Goal: Information Seeking & Learning: Learn about a topic

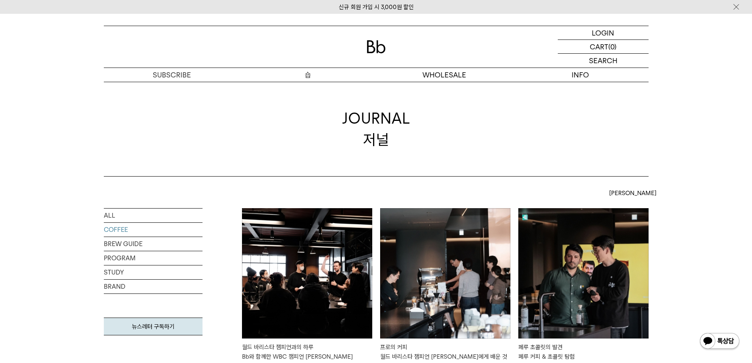
click at [304, 75] on p "숍" at bounding box center [308, 75] width 136 height 14
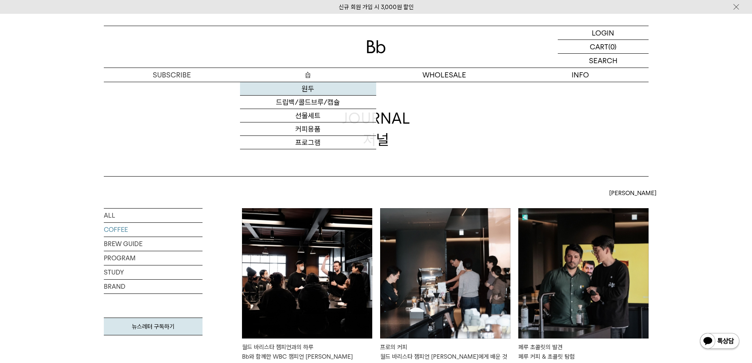
click at [309, 88] on link "원두" at bounding box center [308, 88] width 136 height 13
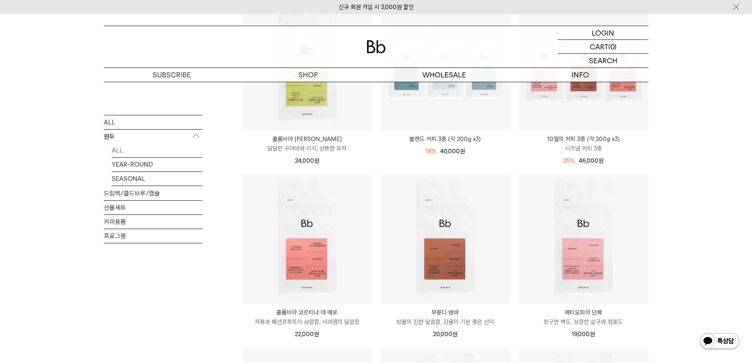
scroll to position [158, 0]
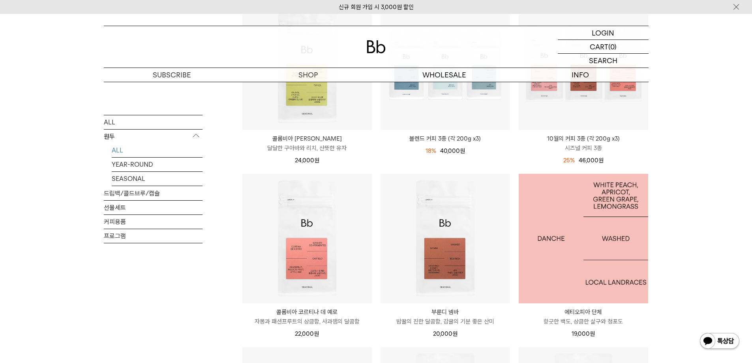
click at [598, 201] on img at bounding box center [584, 239] width 130 height 130
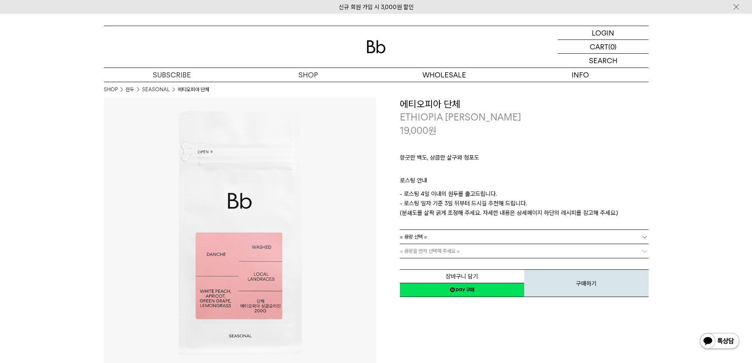
click at [451, 232] on link "= 용량 선택 =" at bounding box center [524, 237] width 249 height 14
click at [438, 262] on li "600g" at bounding box center [528, 265] width 241 height 14
click at [448, 252] on span "= 용량을 먼저 선택해 주세요 =" at bounding box center [430, 251] width 60 height 14
click at [450, 249] on link "= 분쇄도 선택 =" at bounding box center [524, 251] width 249 height 14
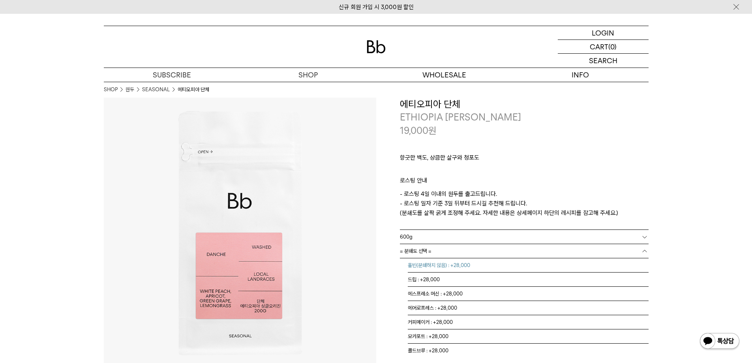
click at [432, 269] on li "홀빈(분쇄하지 않음) : +28,000" at bounding box center [528, 265] width 241 height 14
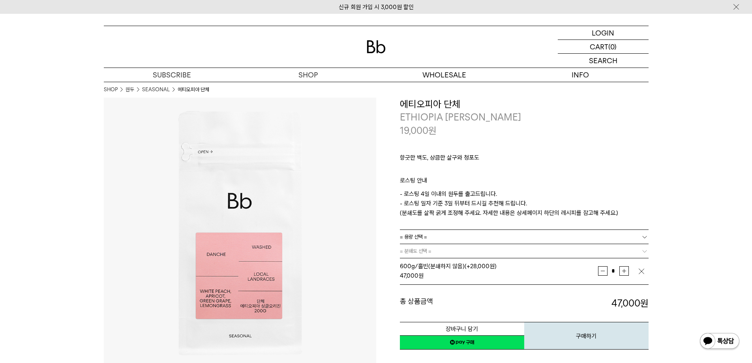
click at [440, 252] on link "= 분쇄도 선택 =" at bounding box center [524, 251] width 249 height 14
click at [643, 272] on img "button" at bounding box center [642, 271] width 8 height 8
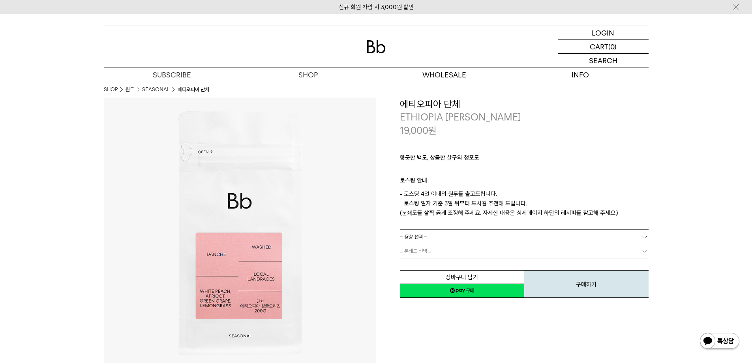
click at [491, 224] on div "향긋한 백도, 상큼한 살구와 청포도 ㅤ 로스팅 안내 - 로스팅 4일 이내의 원두를 출고드립니다. - 로스팅 일자 기준 3일 뒤부터 드시길 추천…" at bounding box center [524, 183] width 249 height 92
click at [494, 229] on div "향긋한 백도, 상큼한 살구와 청포도 ㅤ 로스팅 안내 - 로스팅 4일 이내의 원두를 출고드립니다. - 로스팅 일자 기준 3일 뒤부터 드시길 추천…" at bounding box center [524, 183] width 249 height 92
drag, startPoint x: 418, startPoint y: 234, endPoint x: 422, endPoint y: 244, distance: 10.8
click at [417, 236] on span "= 용량 선택 =" at bounding box center [413, 237] width 27 height 14
click at [413, 259] on li "600g" at bounding box center [528, 265] width 241 height 14
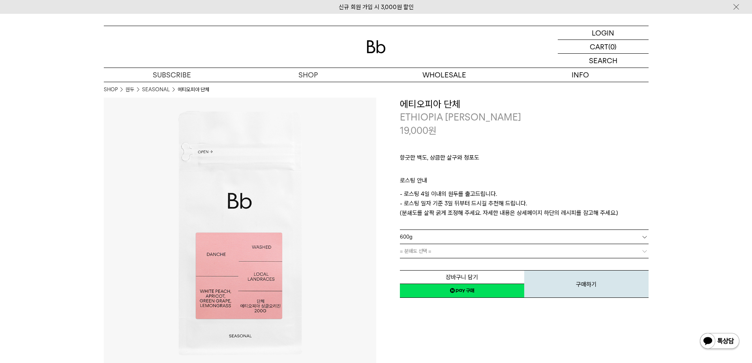
click at [421, 251] on span "= 분쇄도 선택 =" at bounding box center [416, 251] width 32 height 14
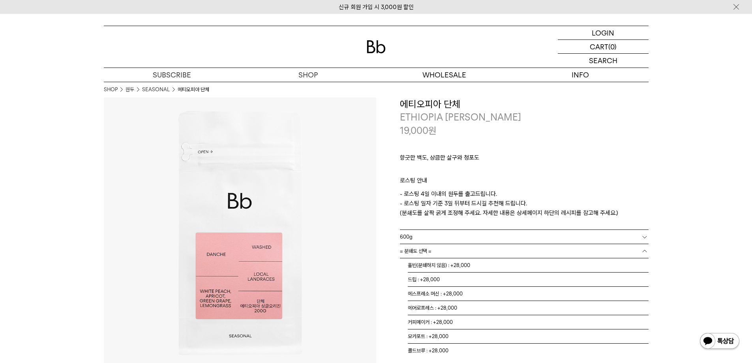
click at [439, 237] on link "600g" at bounding box center [524, 237] width 249 height 14
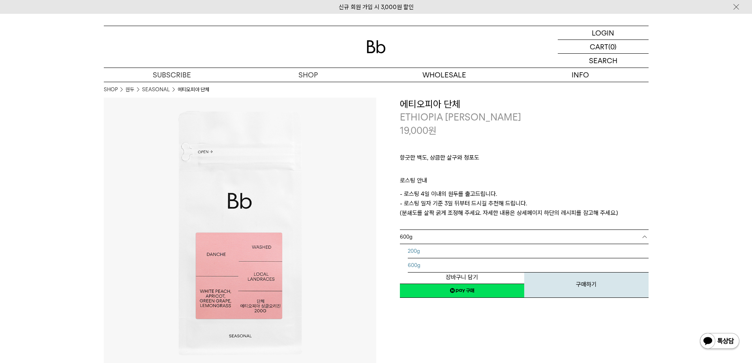
click at [416, 248] on li "200g" at bounding box center [528, 251] width 241 height 14
click at [419, 246] on span "= 분쇄도 선택 =" at bounding box center [416, 251] width 32 height 14
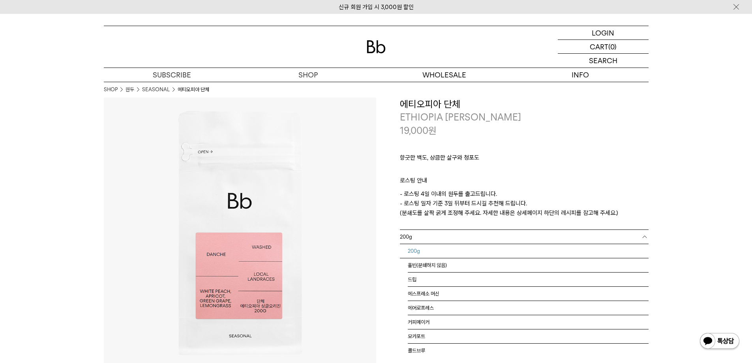
click at [430, 237] on link "200g" at bounding box center [524, 237] width 249 height 14
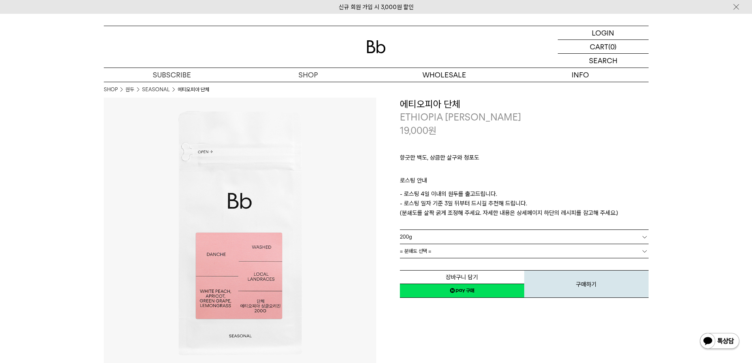
click at [424, 240] on link "200g" at bounding box center [524, 237] width 249 height 14
click at [427, 240] on link "200g" at bounding box center [524, 237] width 249 height 14
click at [416, 257] on li "200g" at bounding box center [528, 251] width 241 height 14
drag, startPoint x: 432, startPoint y: 239, endPoint x: 421, endPoint y: 255, distance: 19.3
click at [432, 240] on link "200g" at bounding box center [524, 237] width 249 height 14
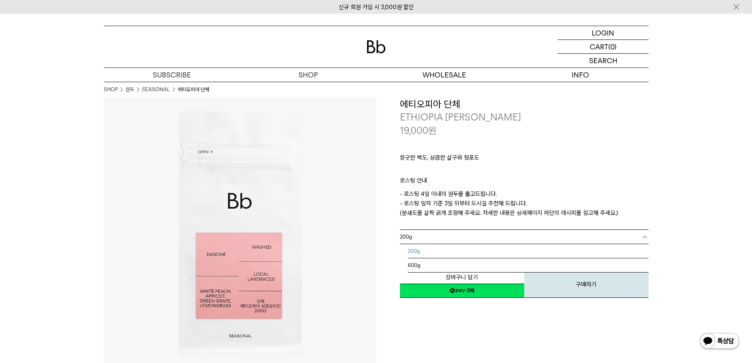
click at [416, 259] on li "600g" at bounding box center [528, 265] width 241 height 14
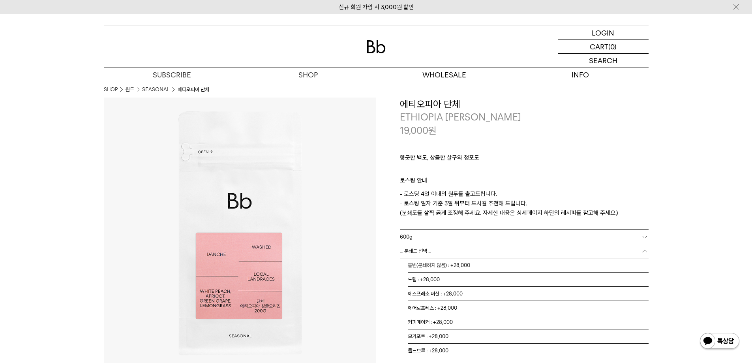
click at [421, 250] on span "= 분쇄도 선택 =" at bounding box center [416, 251] width 32 height 14
click at [435, 264] on li "홀빈(분쇄하지 않음) : +28,000" at bounding box center [528, 265] width 241 height 14
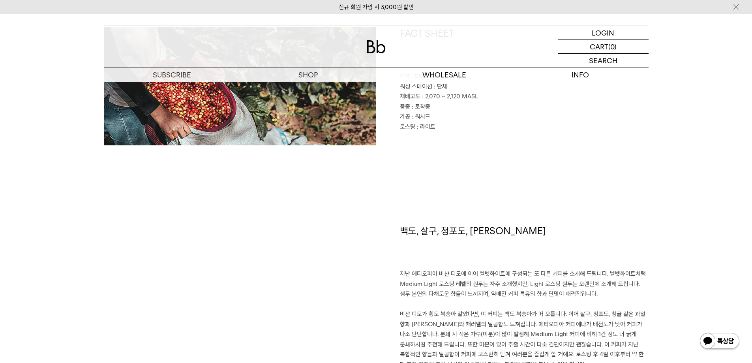
scroll to position [553, 0]
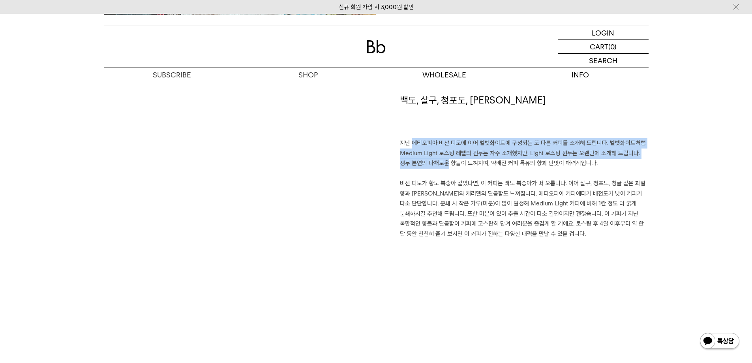
drag, startPoint x: 407, startPoint y: 142, endPoint x: 425, endPoint y: 160, distance: 24.6
click at [425, 159] on p "지난 에티오피아 비샨 디모에 이어 벨벳화이트에 구성되는 또 다른 커피를 소개해 드립니다. 벨벳화이트처럼 Medium Light 로스팅 레벨의 …" at bounding box center [524, 188] width 249 height 101
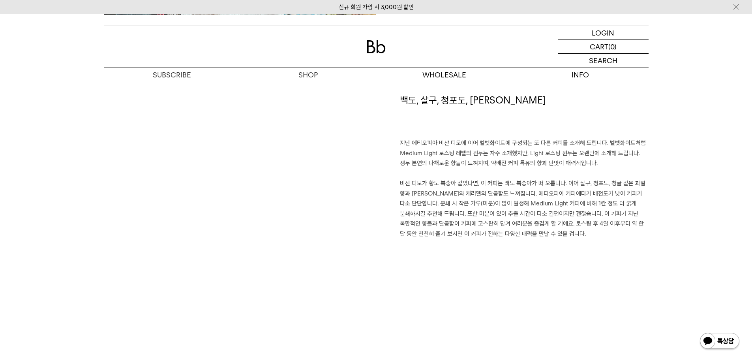
click at [412, 182] on p "지난 에티오피아 비샨 디모에 이어 벨벳화이트에 구성되는 또 다른 커피를 소개해 드립니다. 벨벳화이트처럼 Medium Light 로스팅 레벨의 …" at bounding box center [524, 188] width 249 height 101
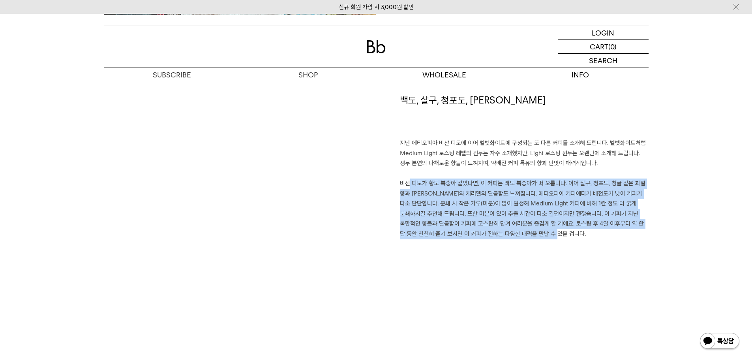
drag, startPoint x: 390, startPoint y: 181, endPoint x: 587, endPoint y: 241, distance: 205.7
click at [581, 242] on div "백도, 살구, 청포도, 레몬그라스 지난 에티오피아 비샨 디모에 이어 벨벳화이트에 구성되는 또 다른 커피를 소개해 드립니다. 벨벳화이트처럼 Me…" at bounding box center [512, 196] width 273 height 204
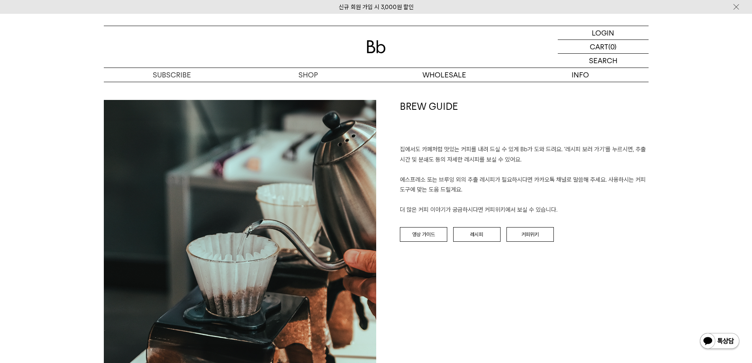
scroll to position [830, 0]
click at [417, 243] on div "BREW GUIDE 집에서도 카페처럼 맛있는 커피를 내려 드실 ﻿수 있게 Bb가 도와 드려요. '레시피 보러 가기'를 누르시면, 추출 시간 및…" at bounding box center [512, 236] width 273 height 273
click at [429, 229] on link "영상 가이드" at bounding box center [423, 235] width 47 height 15
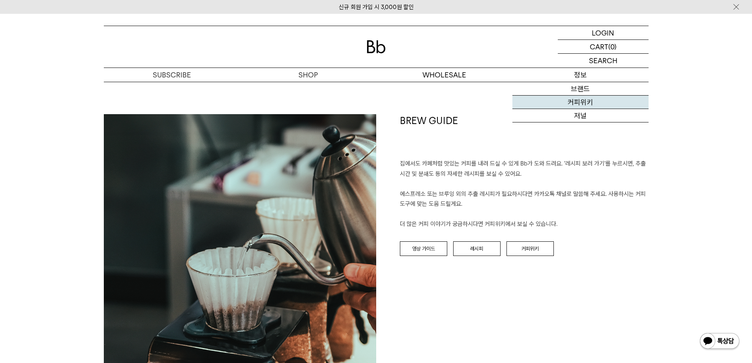
scroll to position [830, 0]
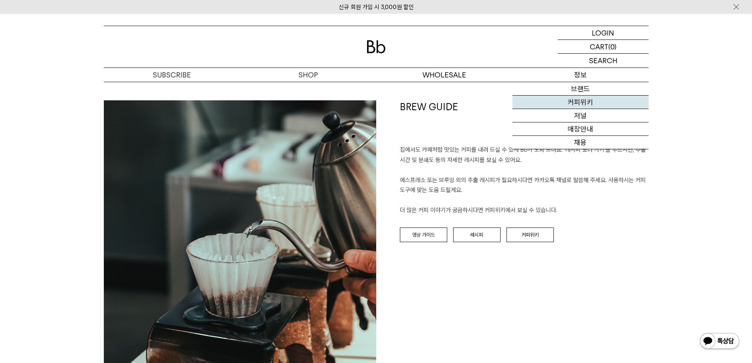
click at [579, 100] on link "커피위키" at bounding box center [581, 102] width 136 height 13
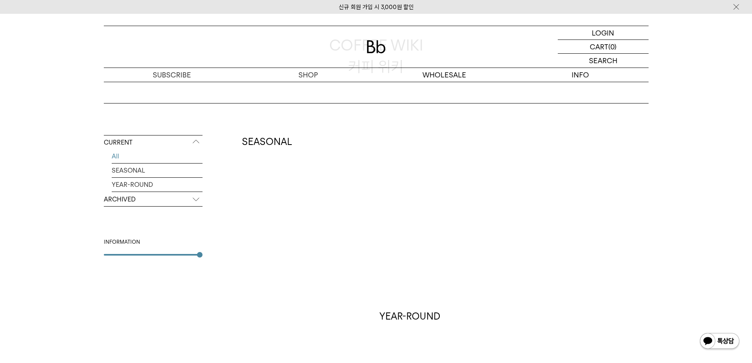
scroll to position [158, 0]
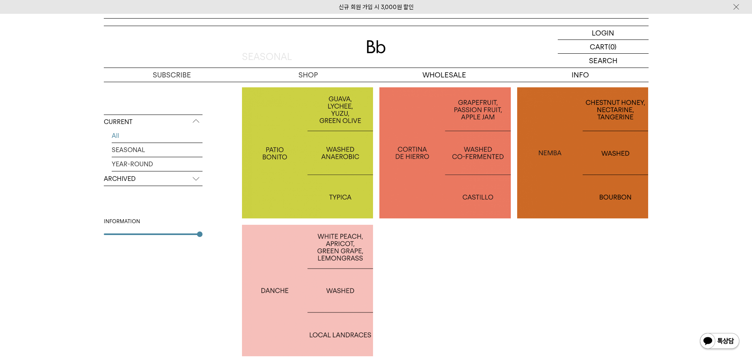
click at [354, 289] on p "ETHIOPIA [PERSON_NAME]" at bounding box center [308, 290] width 132 height 11
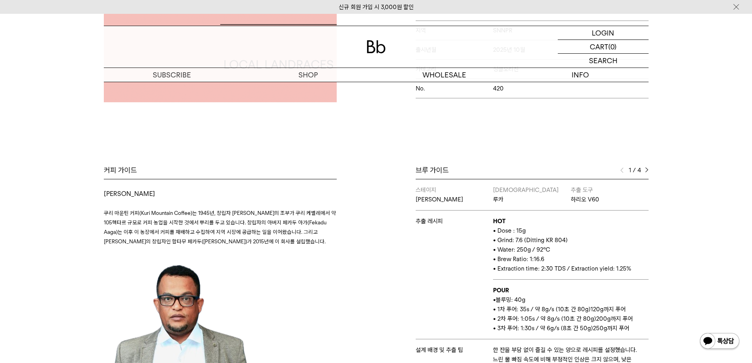
scroll to position [237, 0]
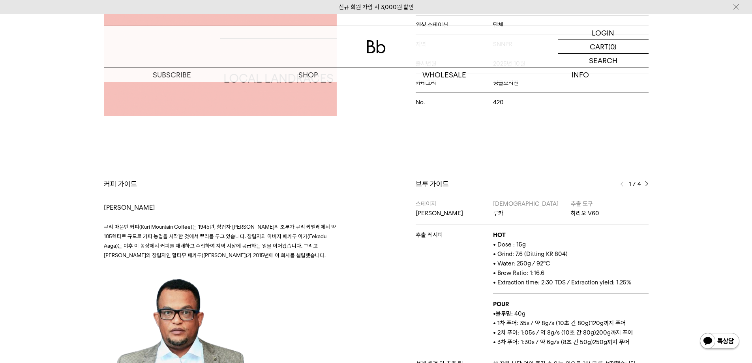
click at [643, 183] on div "1 / 4" at bounding box center [635, 183] width 28 height 9
click at [645, 183] on div "1 / 4" at bounding box center [635, 183] width 28 height 9
click at [647, 183] on img at bounding box center [647, 184] width 4 height 6
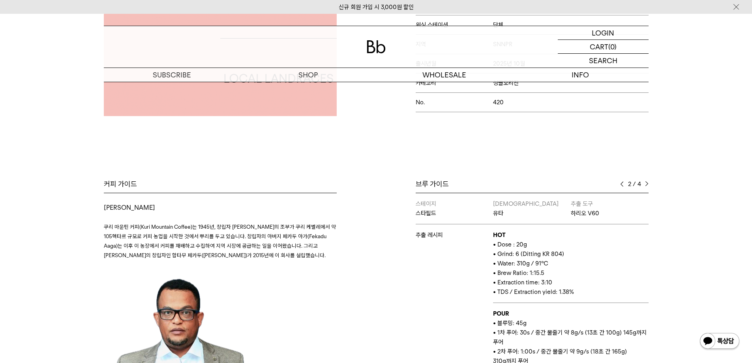
click at [647, 183] on img at bounding box center [647, 184] width 4 height 6
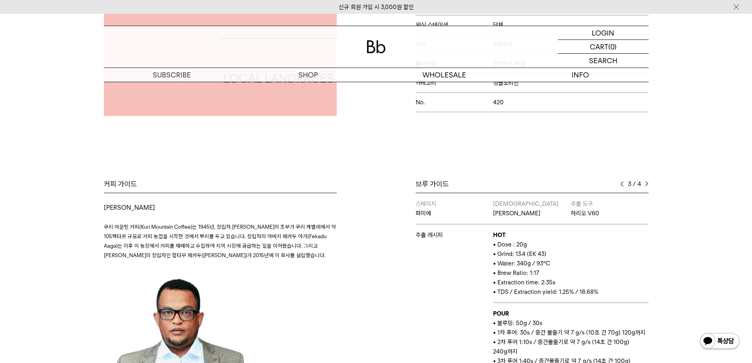
click at [647, 183] on img at bounding box center [647, 184] width 4 height 6
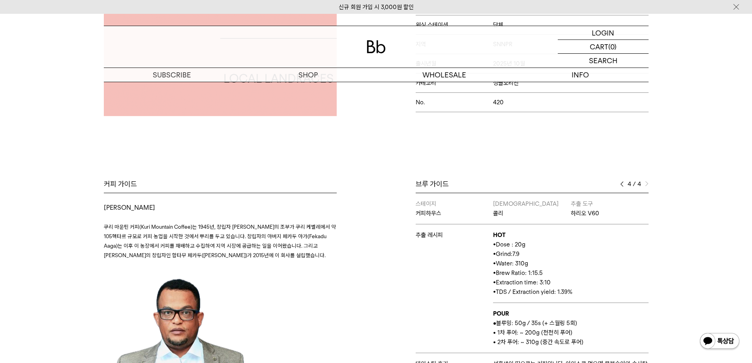
click at [647, 183] on img at bounding box center [647, 184] width 4 height 6
click at [619, 187] on div "브루 가이드" at bounding box center [532, 183] width 233 height 9
click at [622, 181] on img at bounding box center [623, 184] width 4 height 6
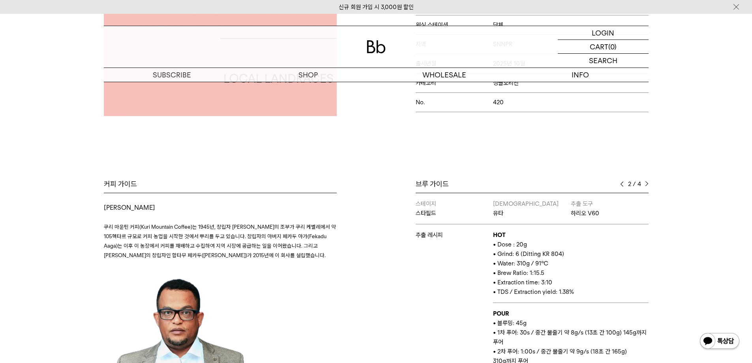
click at [622, 181] on img at bounding box center [623, 184] width 4 height 6
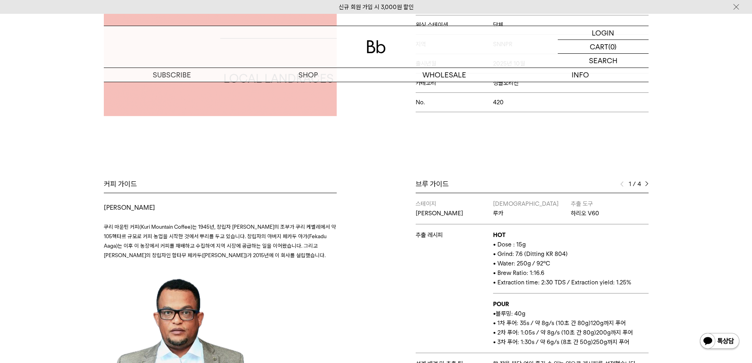
click at [622, 181] on img at bounding box center [623, 184] width 4 height 6
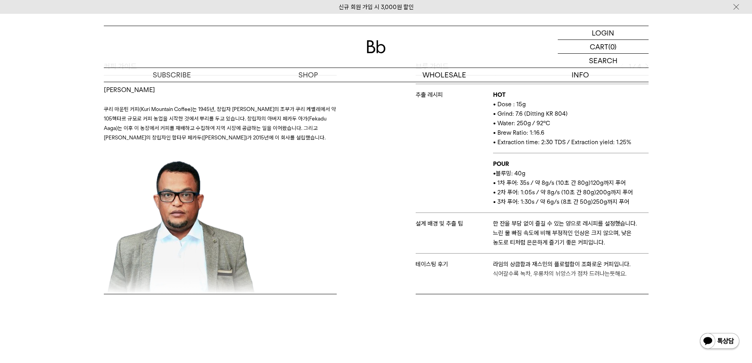
scroll to position [316, 0]
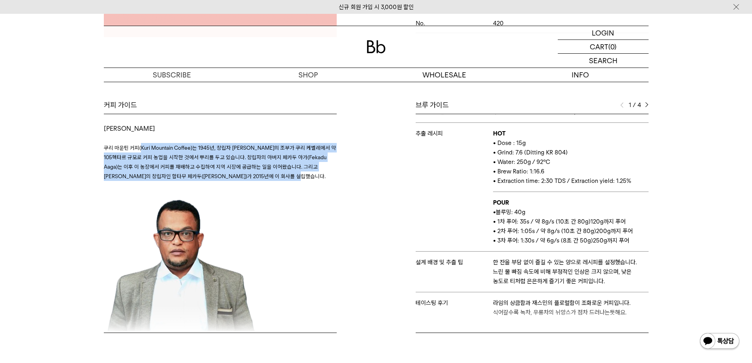
drag, startPoint x: 140, startPoint y: 150, endPoint x: 307, endPoint y: 171, distance: 168.0
click at [309, 173] on p "쿠리 마운틴 커피(Kuri Mountain Coffee)는 1945년, 창립자 Aaga Dinsa의 조부가 쿠리 케벨레에서 약 105헥타르 규…" at bounding box center [220, 162] width 233 height 38
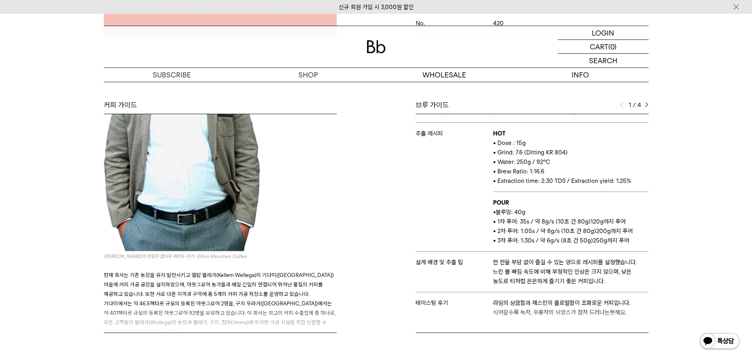
scroll to position [237, 0]
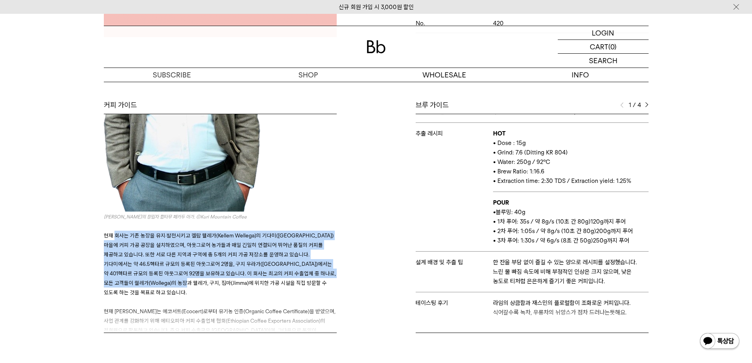
drag, startPoint x: 115, startPoint y: 232, endPoint x: 155, endPoint y: 283, distance: 64.7
click at [155, 283] on span "현재 회사는 기존 농장을 유지·발전시키고 켈람 웰레가(Kellem Wellega)의 기다미(Gidami) 마을에 커피 가공 공장을 설치하였으며…" at bounding box center [220, 263] width 232 height 63
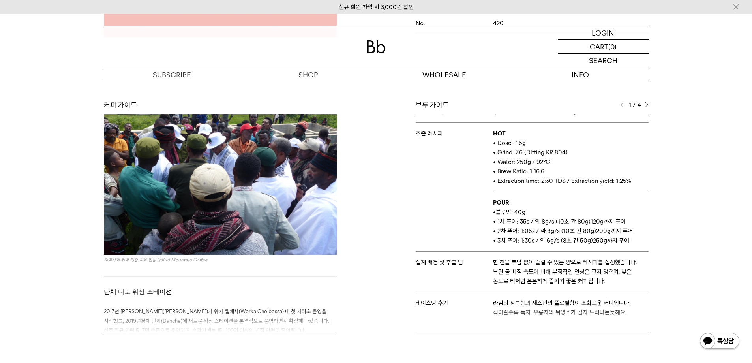
scroll to position [632, 0]
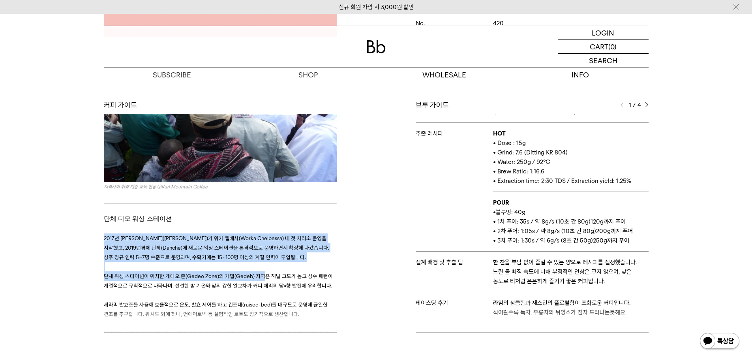
drag, startPoint x: 104, startPoint y: 214, endPoint x: 259, endPoint y: 254, distance: 159.8
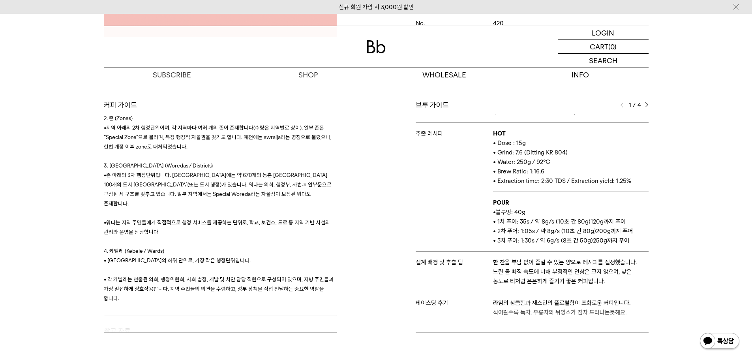
scroll to position [474, 0]
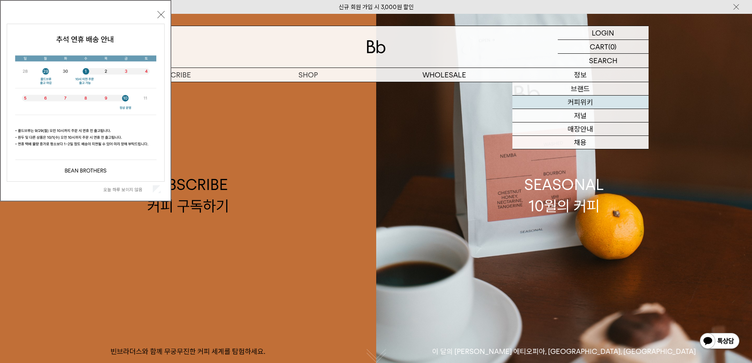
click at [577, 96] on link "커피위키" at bounding box center [581, 102] width 136 height 13
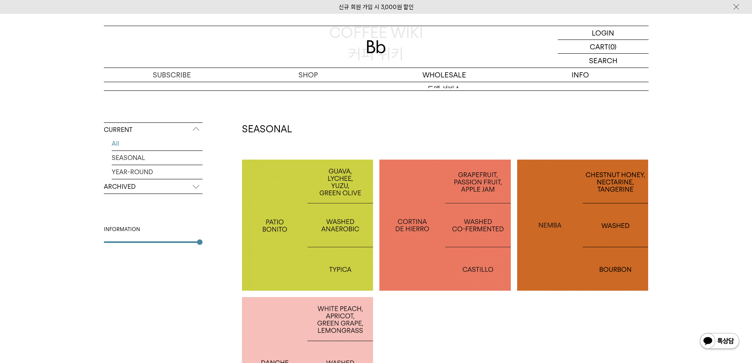
scroll to position [158, 0]
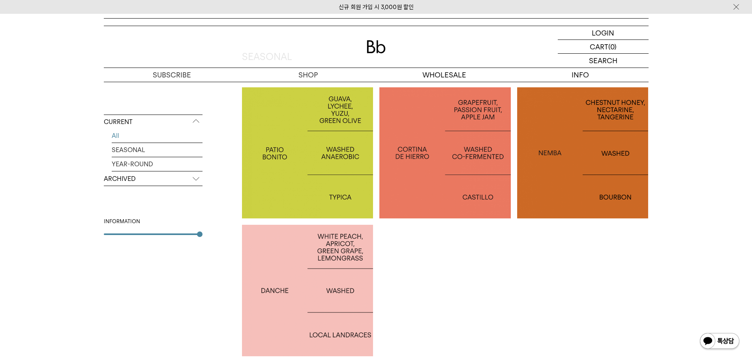
click at [147, 176] on p "ARCHIVED" at bounding box center [153, 179] width 99 height 14
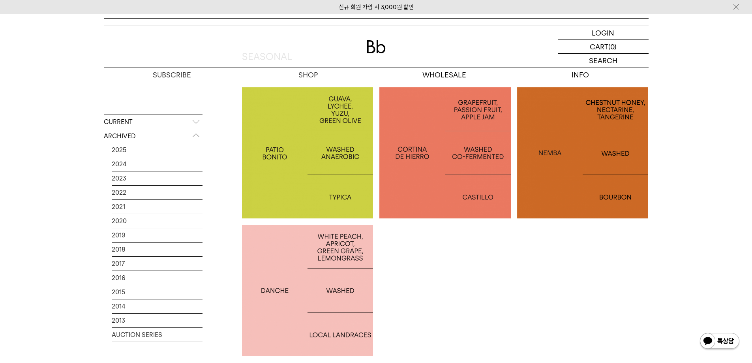
click at [127, 140] on p "ARCHIVED" at bounding box center [153, 136] width 99 height 14
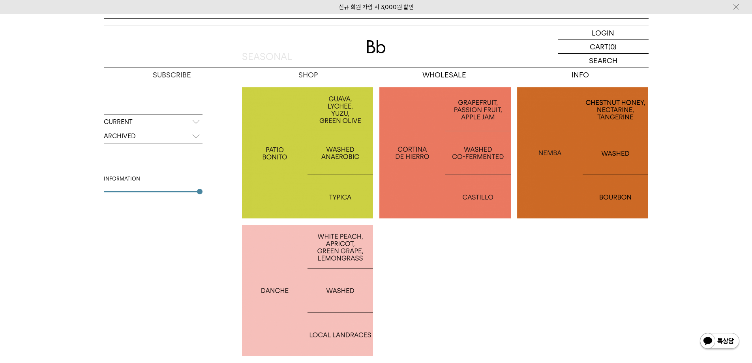
click at [146, 124] on p "CURRENT" at bounding box center [153, 122] width 99 height 14
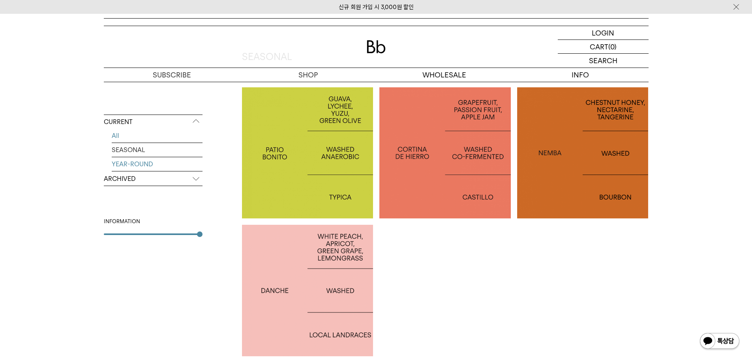
click at [140, 161] on link "YEAR-ROUND" at bounding box center [157, 164] width 91 height 14
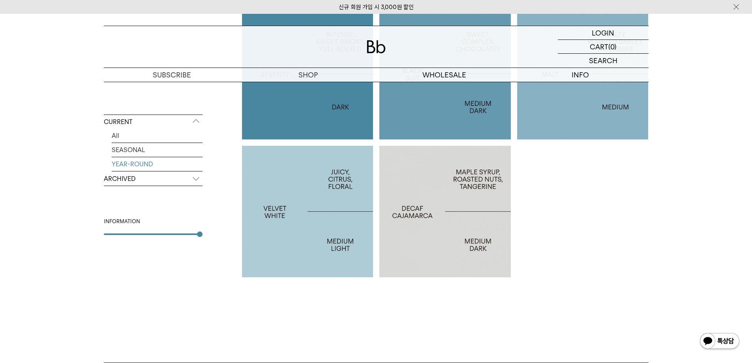
scroll to position [206, 0]
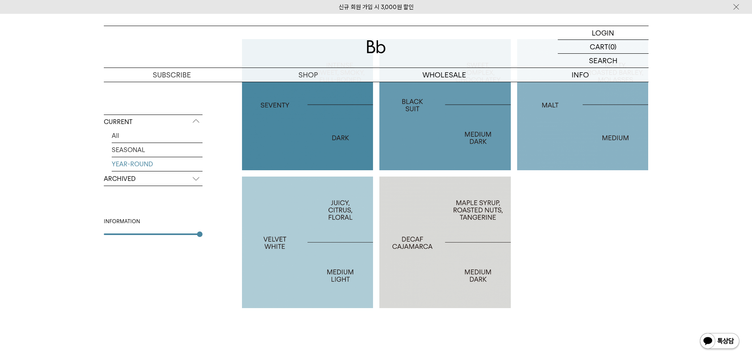
click at [305, 210] on div at bounding box center [308, 243] width 132 height 132
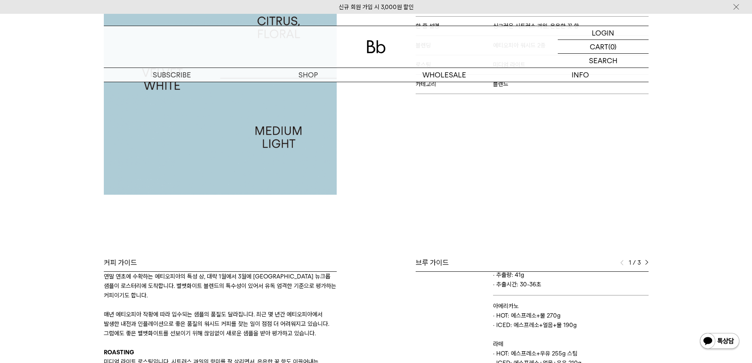
scroll to position [158, 0]
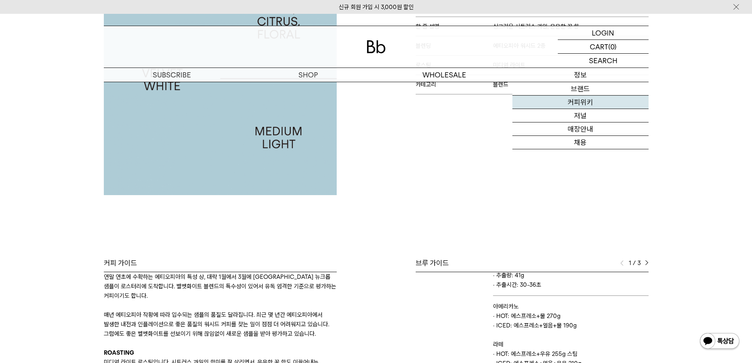
click at [586, 101] on link "커피위키" at bounding box center [581, 102] width 136 height 13
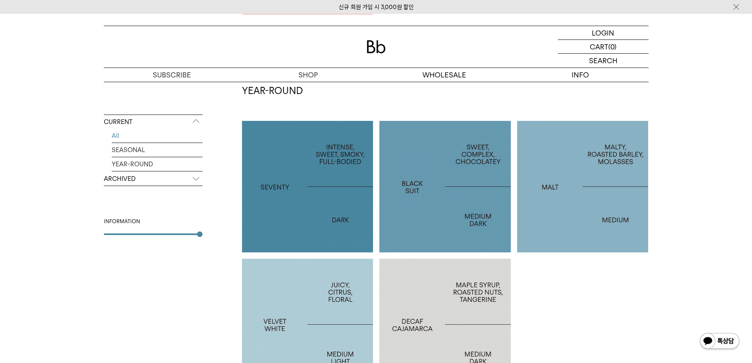
scroll to position [593, 0]
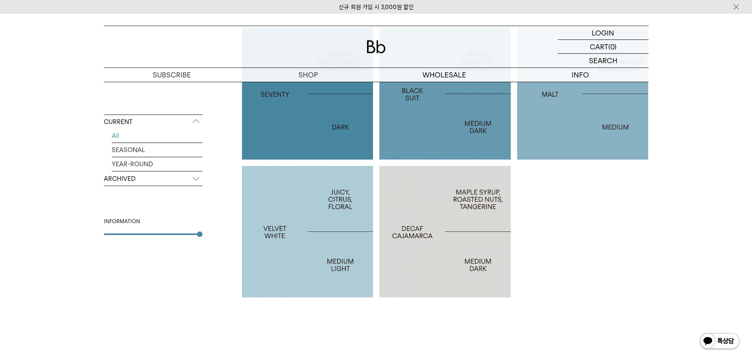
click at [274, 202] on div at bounding box center [308, 232] width 132 height 132
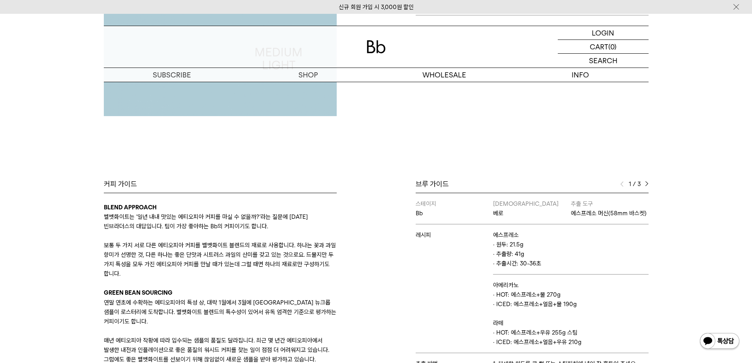
click at [646, 183] on img at bounding box center [647, 184] width 4 height 6
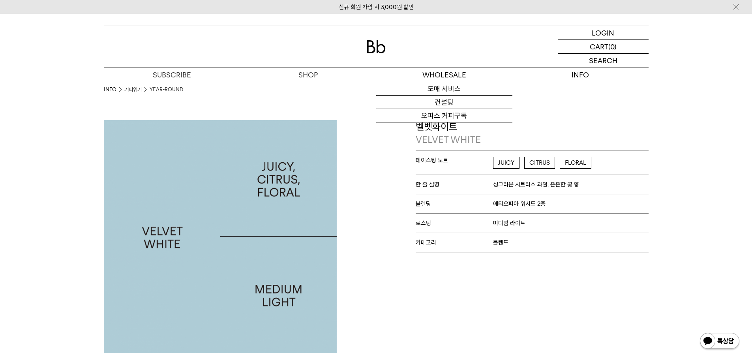
click at [357, 49] on div at bounding box center [376, 46] width 545 height 41
click at [370, 49] on img at bounding box center [376, 46] width 19 height 13
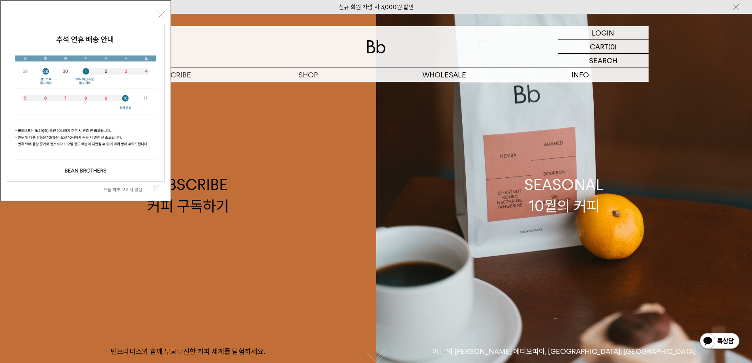
click at [159, 12] on button "닫기" at bounding box center [161, 14] width 7 height 7
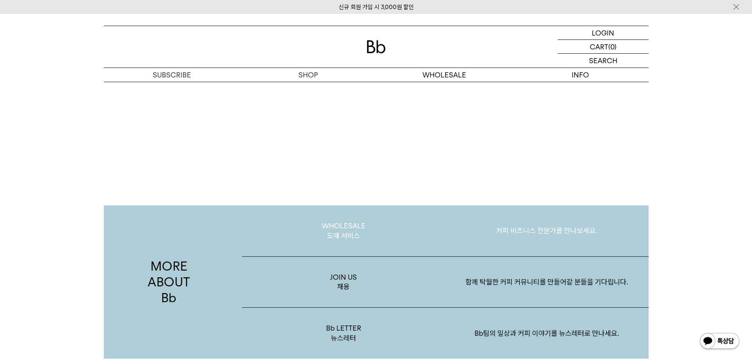
scroll to position [1215, 0]
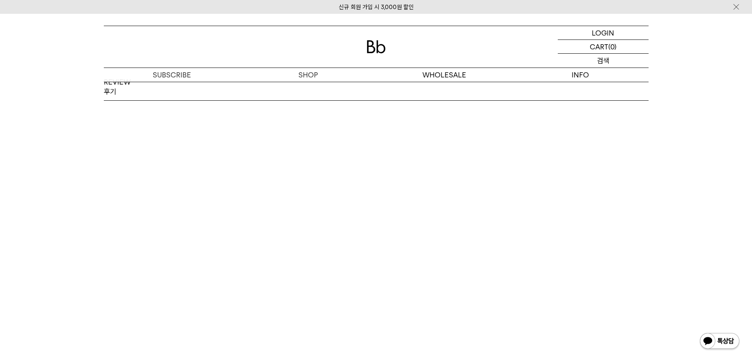
click at [594, 58] on div "SEARCH 검색" at bounding box center [603, 61] width 91 height 14
click at [591, 60] on input "text" at bounding box center [603, 61] width 91 height 14
type input "***"
click input "**" at bounding box center [0, 0] width 0 height 0
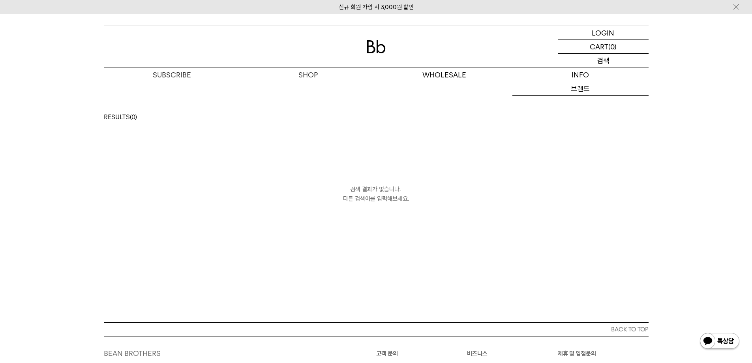
click at [603, 62] on p "검색" at bounding box center [603, 61] width 13 height 14
click at [583, 65] on input "text" at bounding box center [603, 61] width 91 height 14
type input "**"
click input "**" at bounding box center [0, 0] width 0 height 0
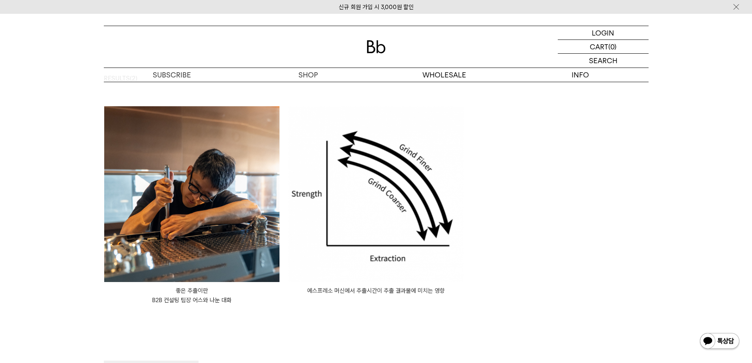
scroll to position [119, 0]
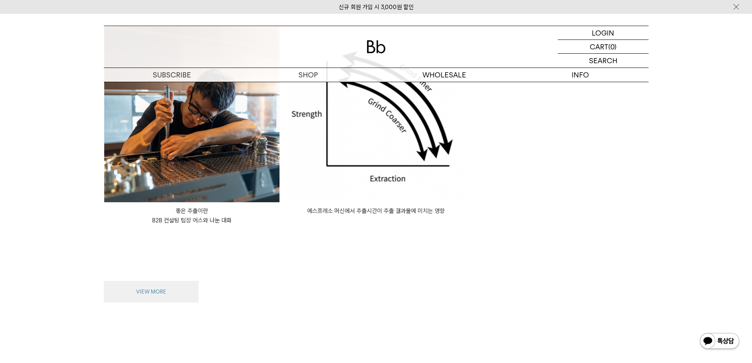
click at [162, 283] on button "VIEW MORE" at bounding box center [151, 292] width 95 height 22
